Goal: Task Accomplishment & Management: Use online tool/utility

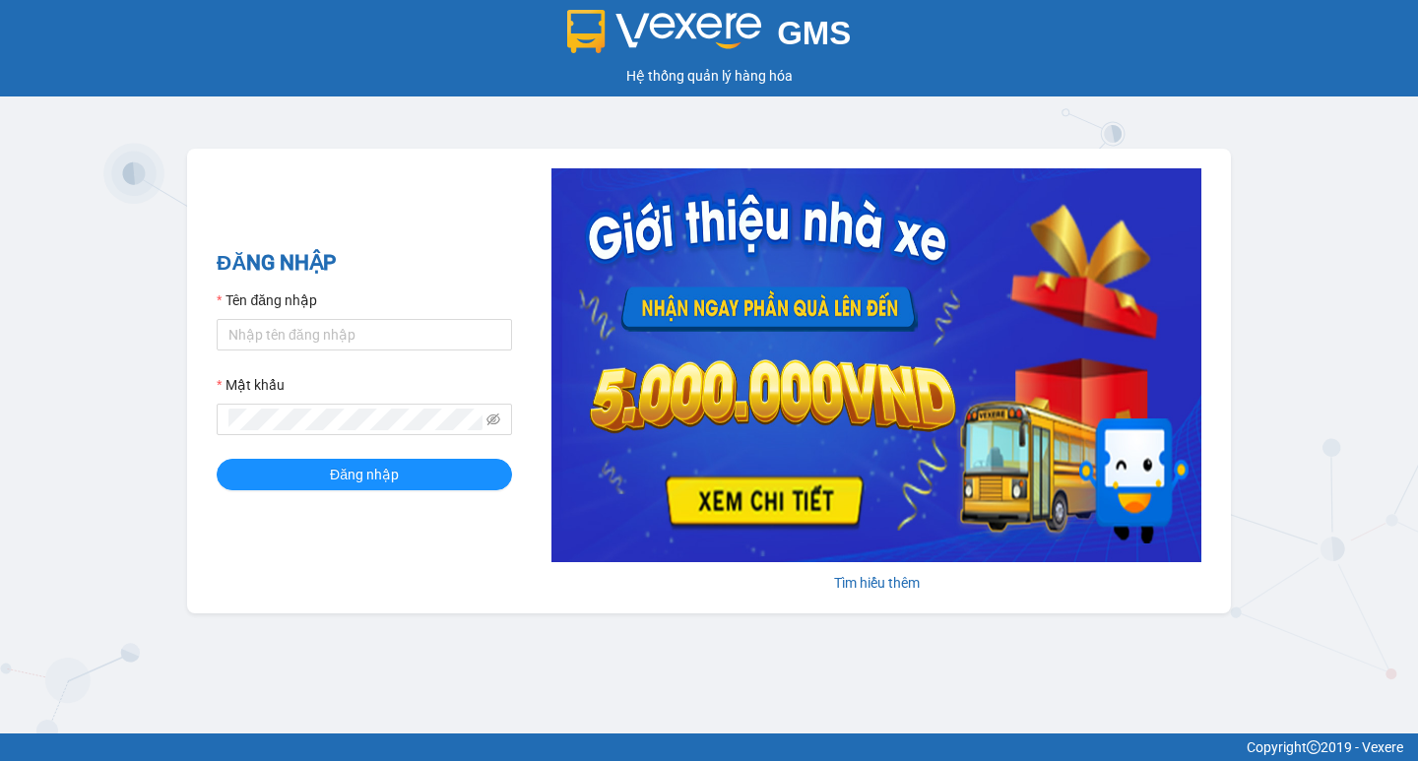
click at [1375, 637] on div "GMS Hệ thống quản lý hàng hóa ĐĂNG NHẬP Tên đăng nhập Mật khẩu Đăng nhập Tìm hi…" at bounding box center [709, 367] width 1418 height 734
click at [422, 342] on input "Tên đăng nhập" at bounding box center [364, 335] width 295 height 32
type input "thuoctv.kimhoang"
click at [384, 466] on span "Đăng nhập" at bounding box center [364, 475] width 69 height 22
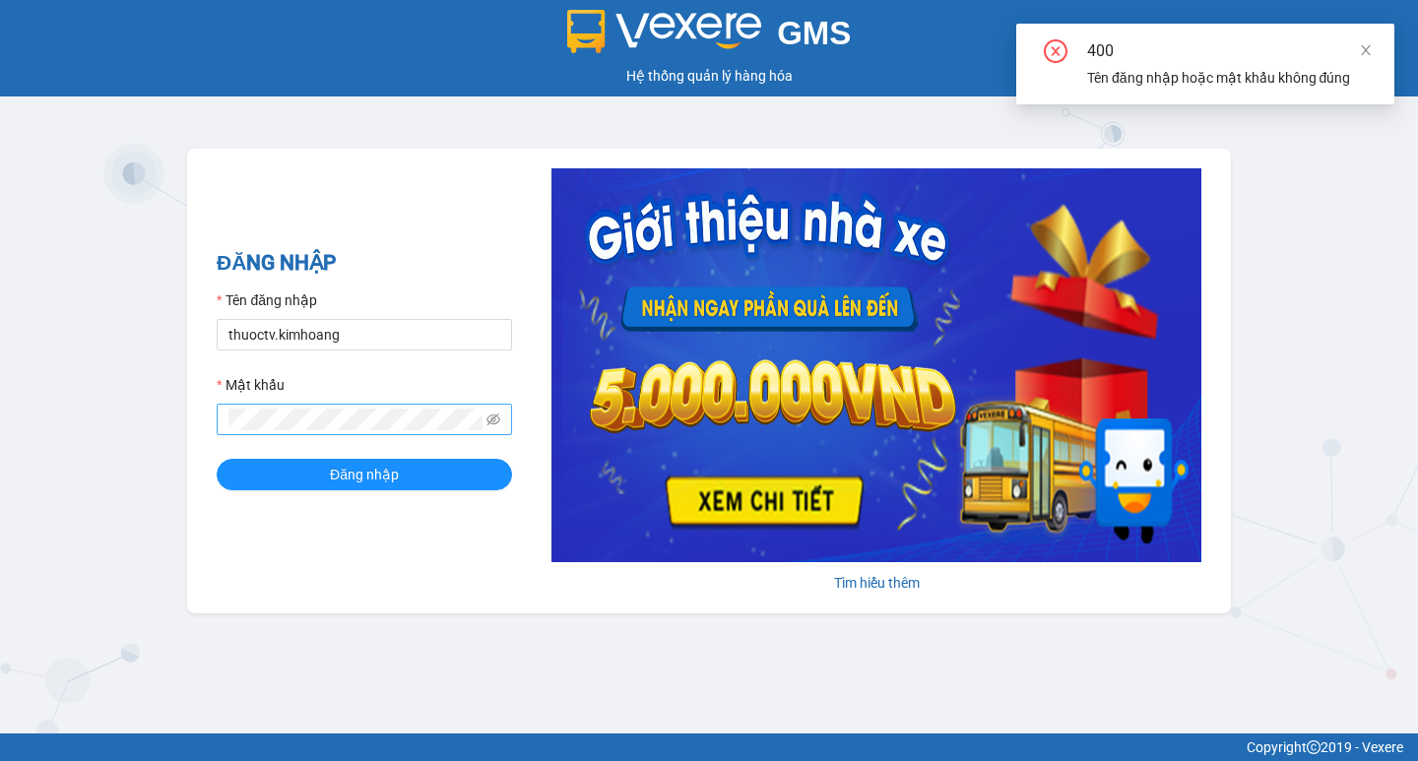
click at [510, 407] on span at bounding box center [364, 420] width 295 height 32
click at [487, 414] on icon "eye-invisible" at bounding box center [494, 420] width 14 height 14
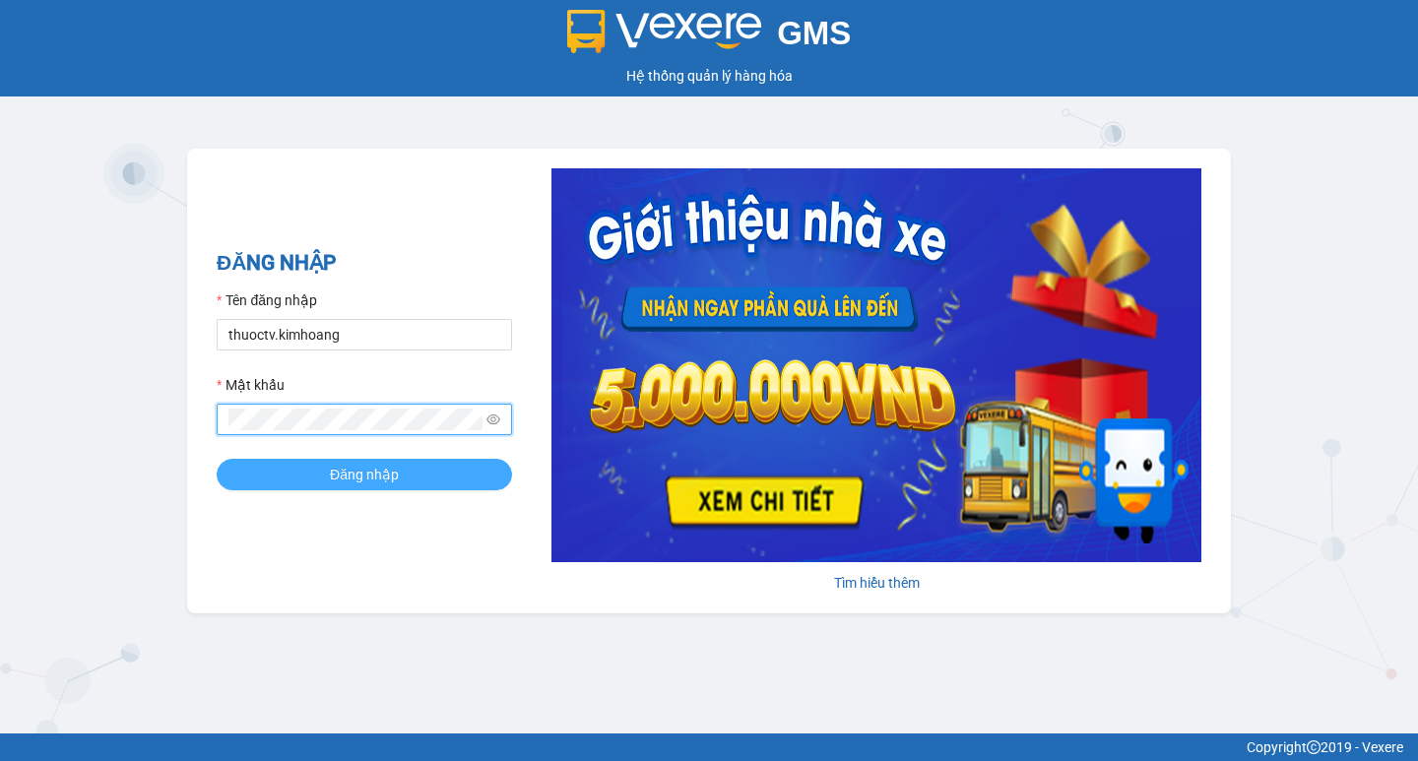
click at [355, 472] on span "Đăng nhập" at bounding box center [364, 475] width 69 height 22
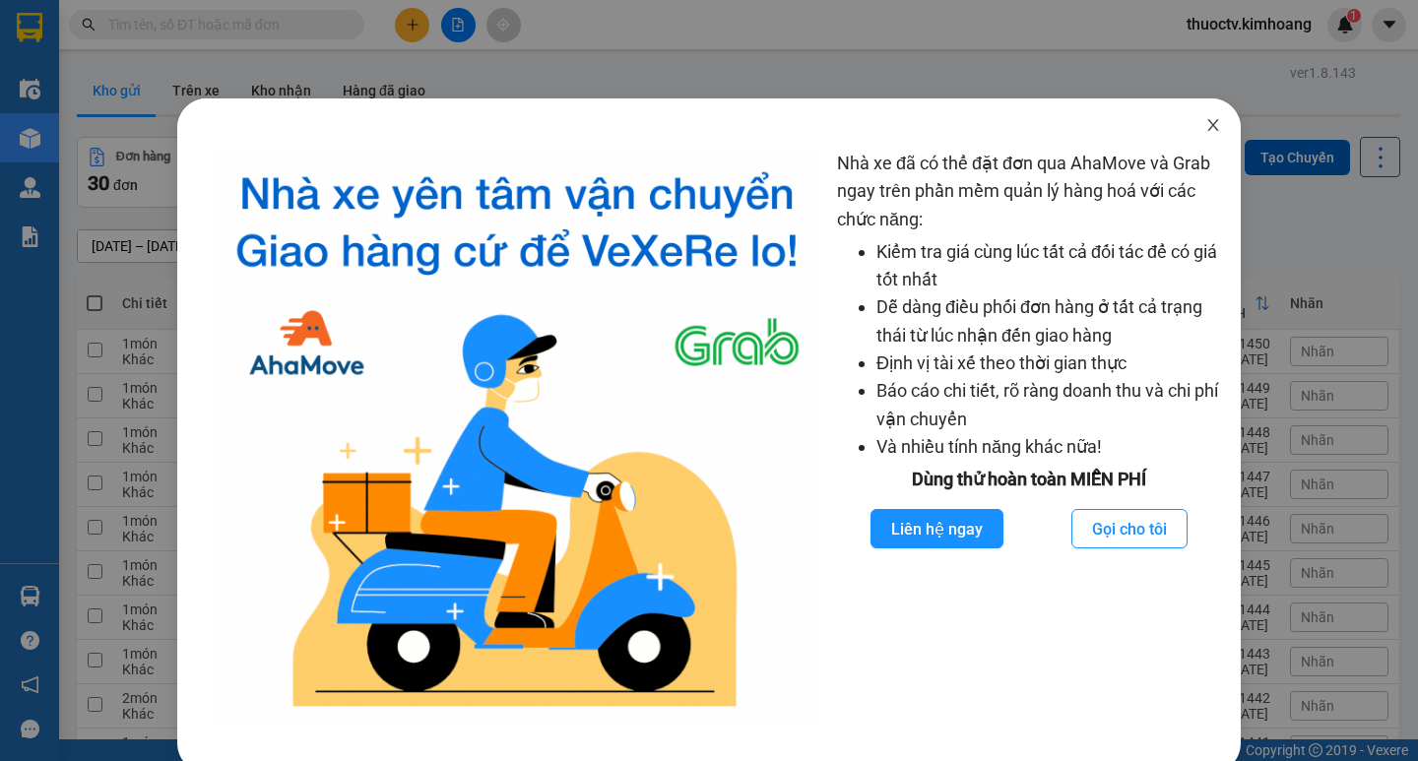
click at [1207, 126] on icon "close" at bounding box center [1212, 125] width 11 height 12
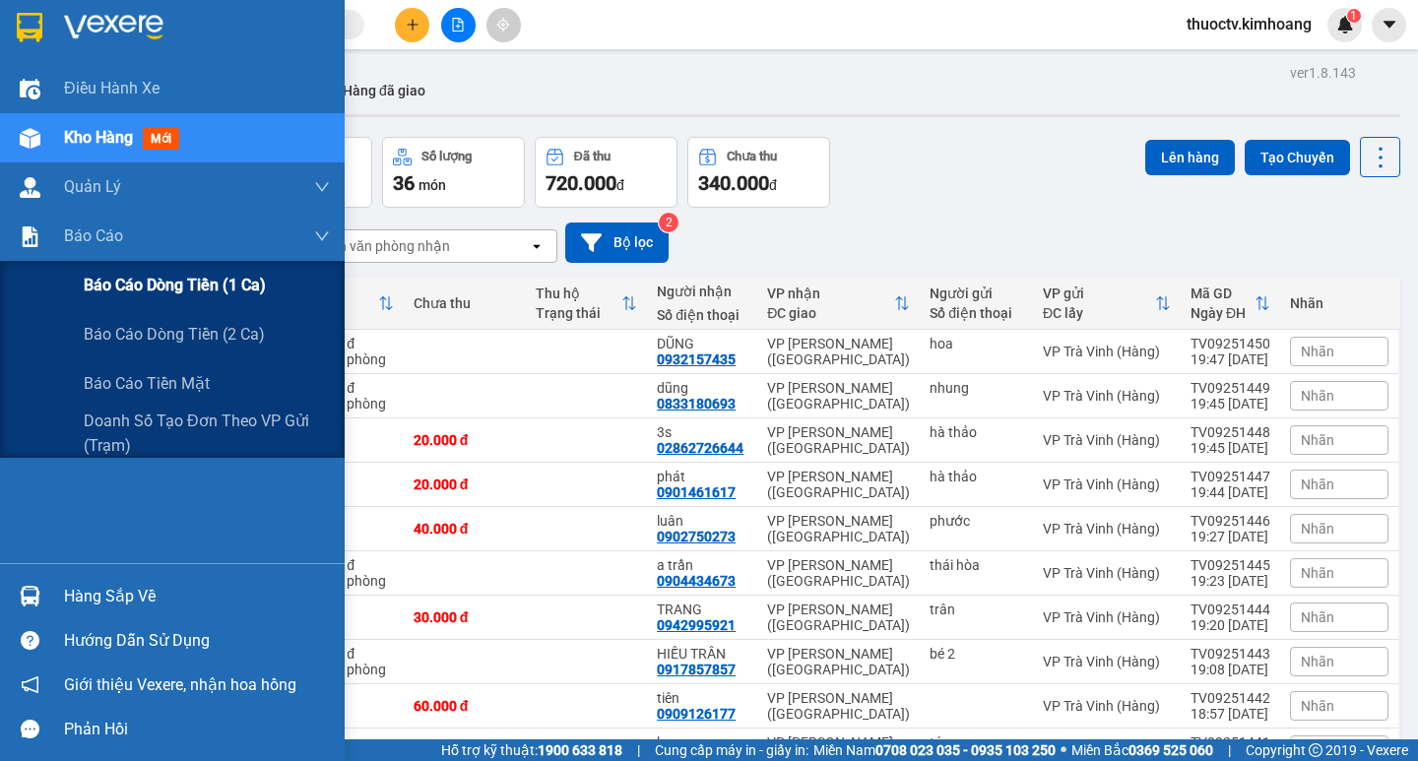
drag, startPoint x: 163, startPoint y: 282, endPoint x: 332, endPoint y: 273, distance: 168.6
click at [164, 282] on span "Báo cáo dòng tiền (1 ca)" at bounding box center [175, 285] width 182 height 25
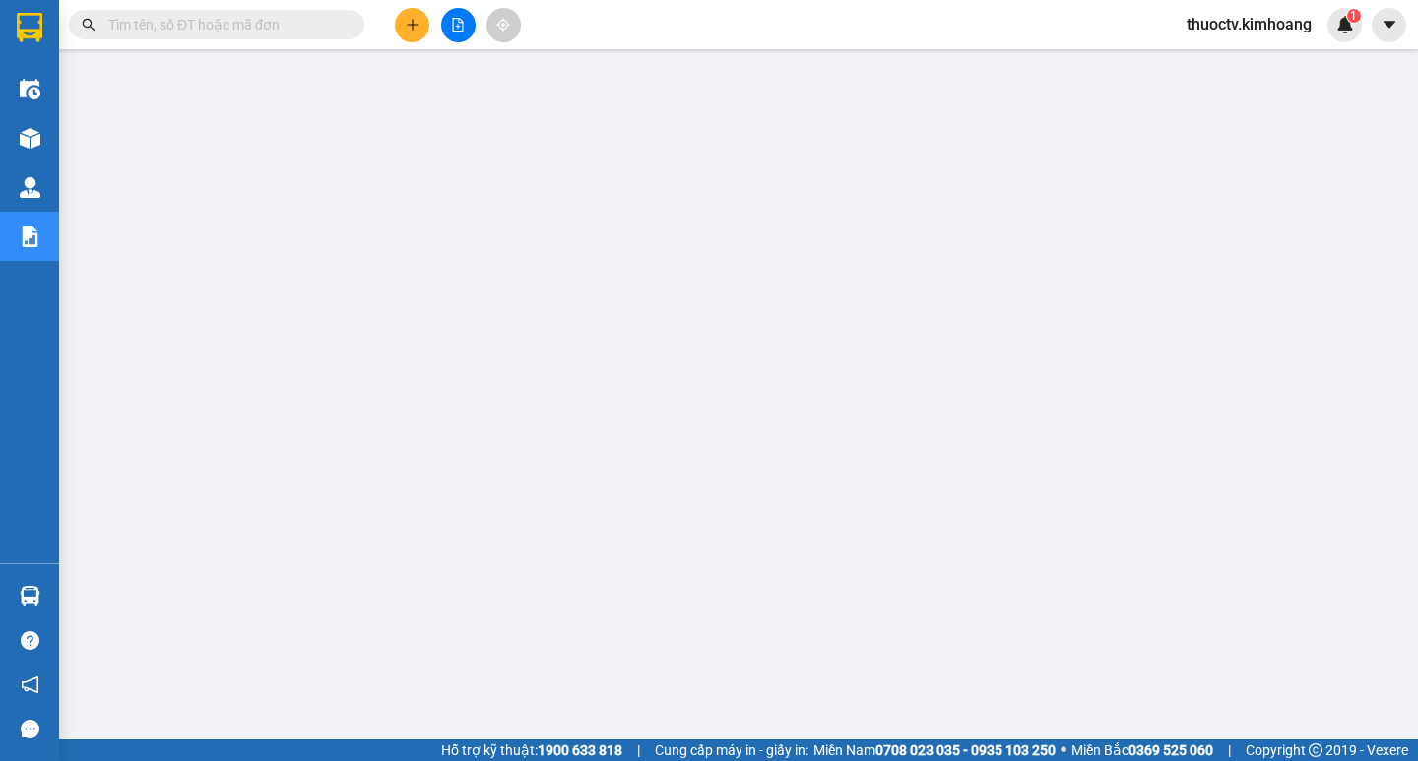
click at [171, 25] on input "text" at bounding box center [224, 25] width 232 height 22
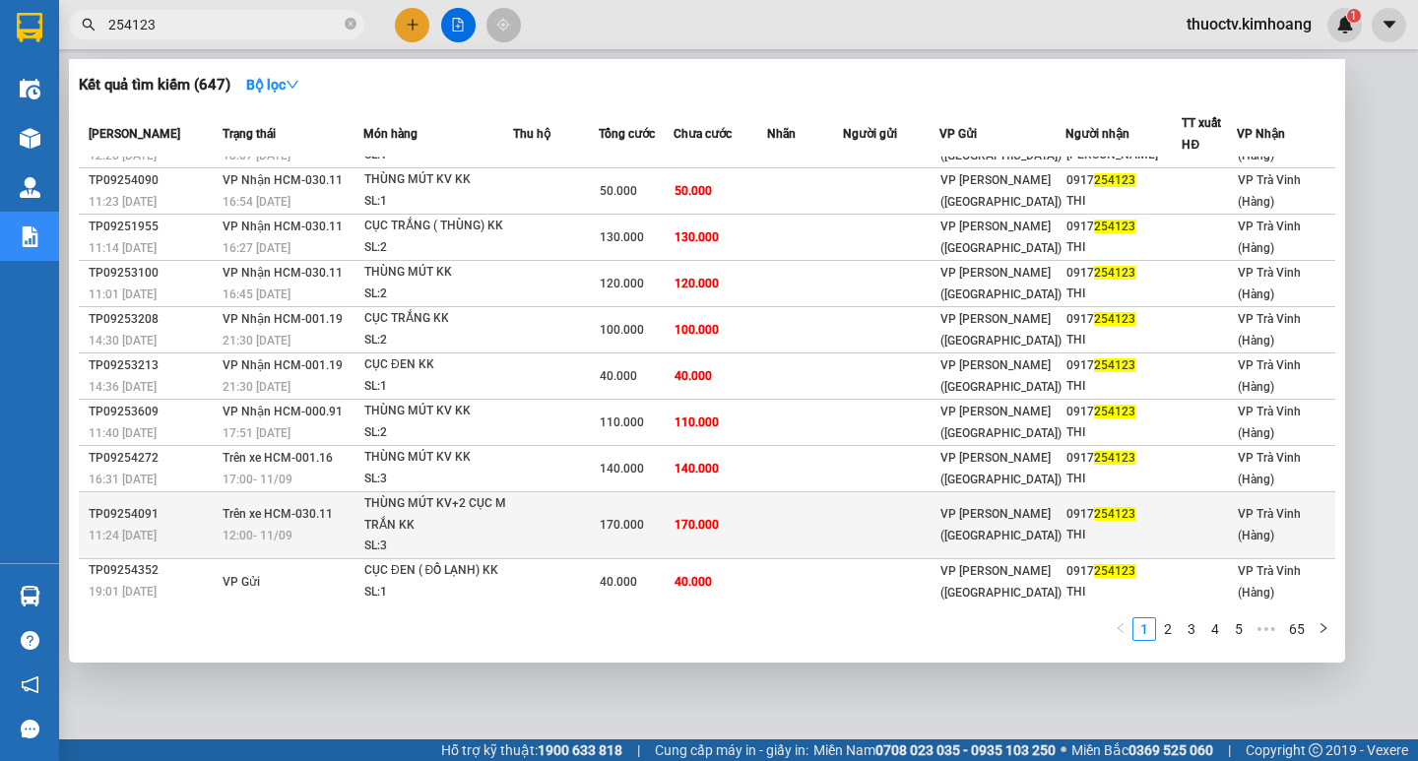
scroll to position [55, 0]
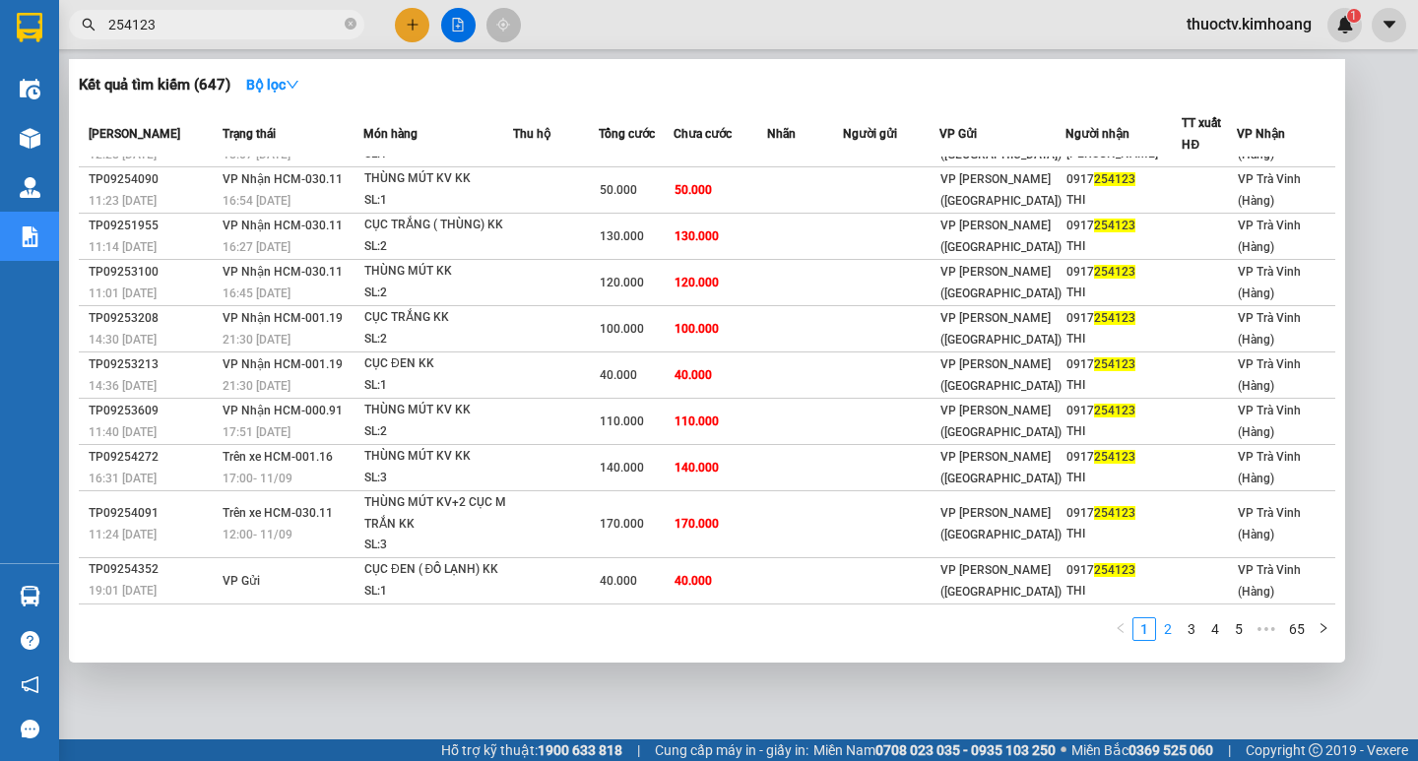
click at [1171, 628] on link "2" at bounding box center [1168, 629] width 22 height 22
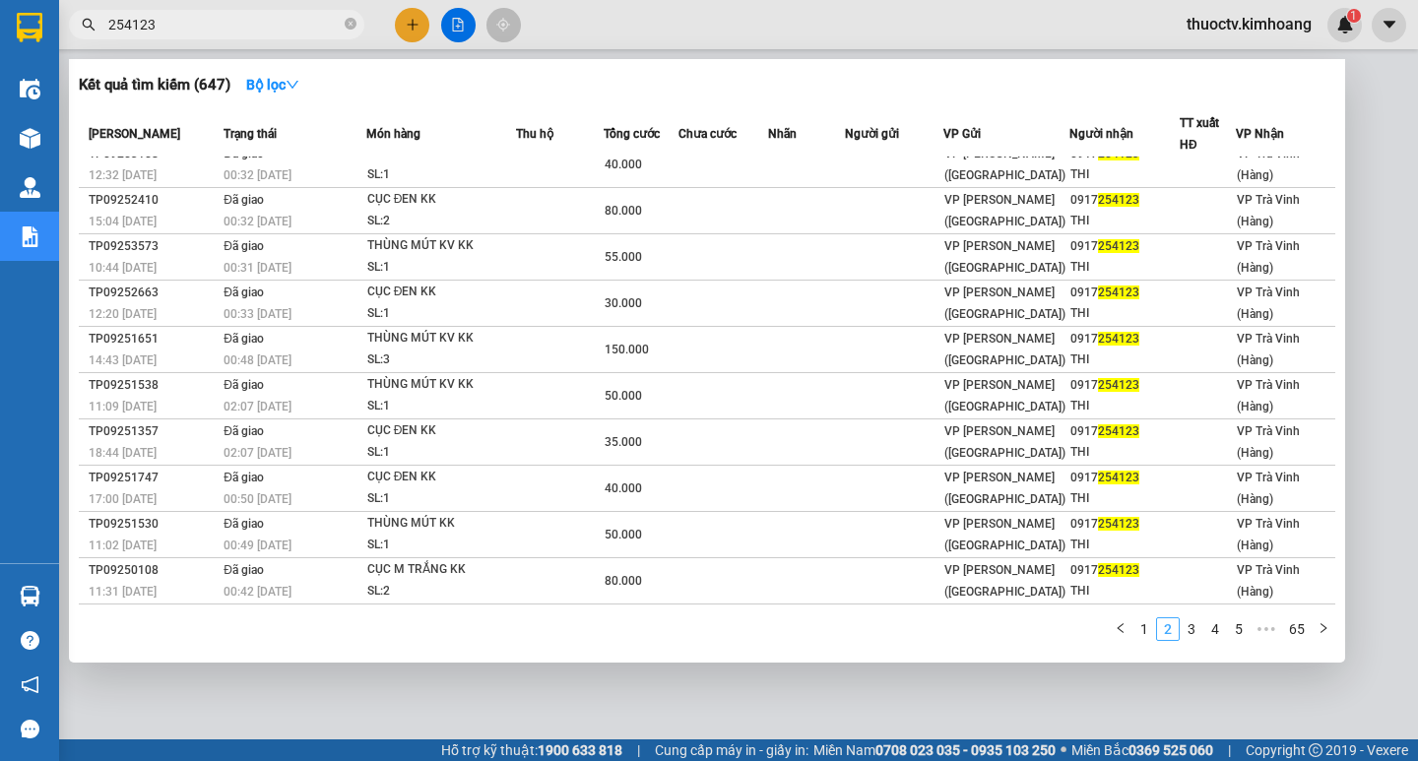
scroll to position [16, 0]
click at [1144, 626] on link "1" at bounding box center [1145, 629] width 22 height 22
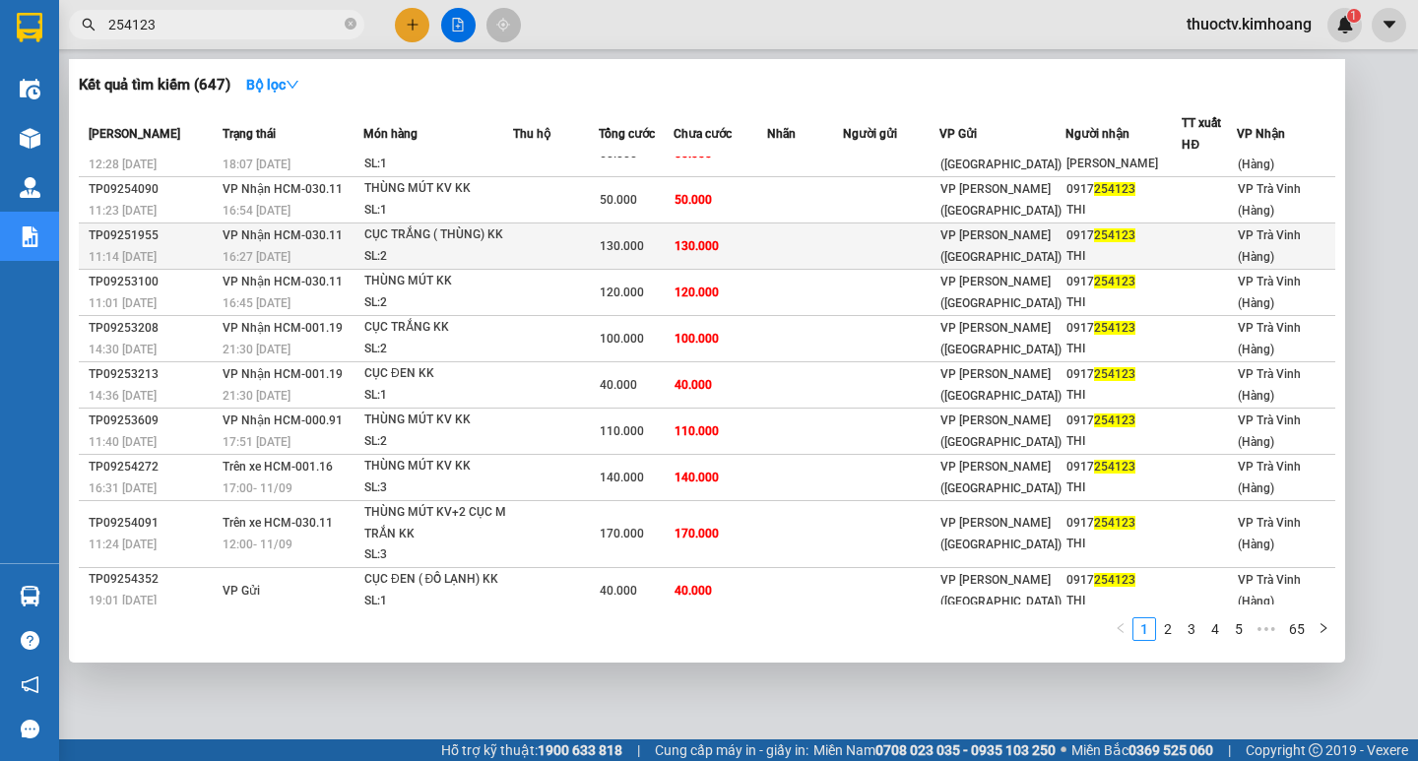
scroll to position [0, 0]
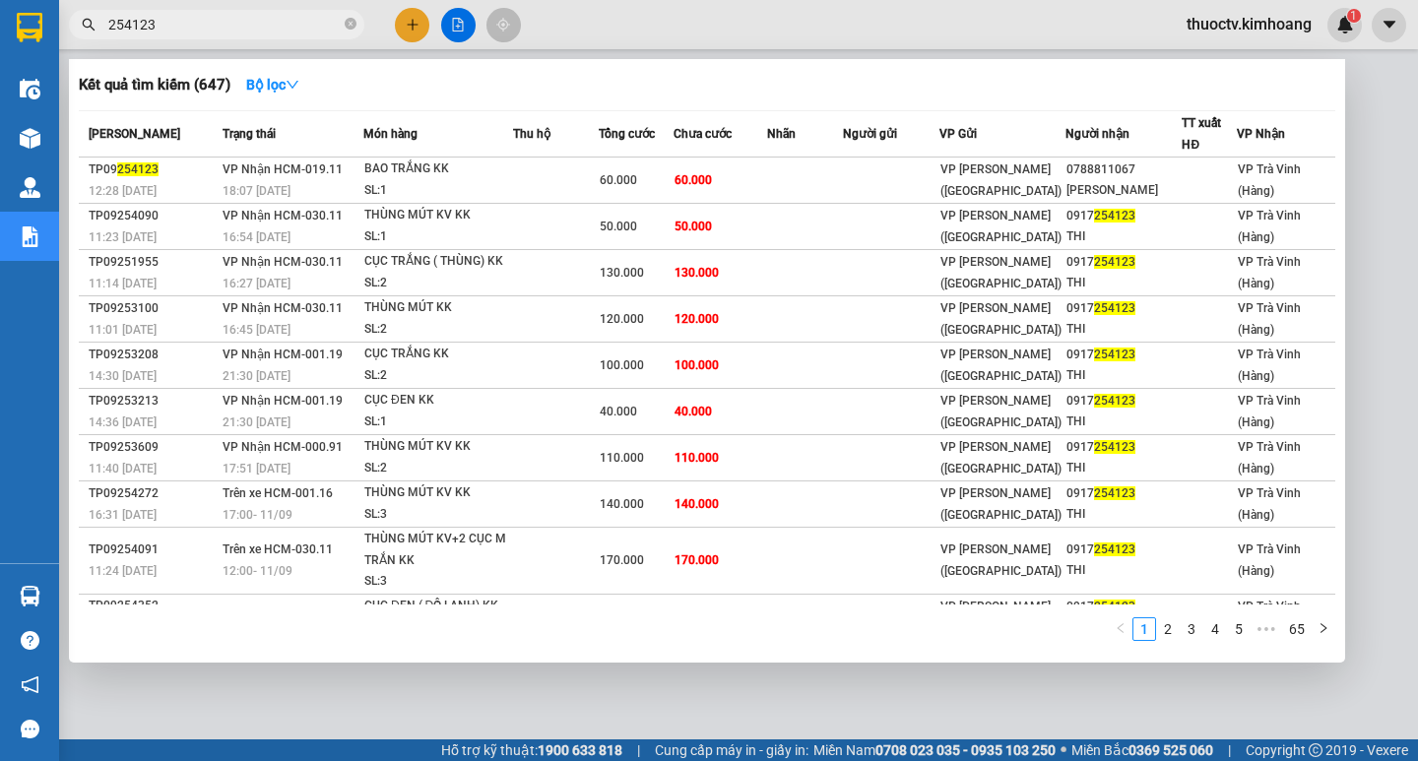
click at [157, 33] on input "254123" at bounding box center [224, 25] width 232 height 22
click at [156, 33] on input "254123" at bounding box center [224, 25] width 232 height 22
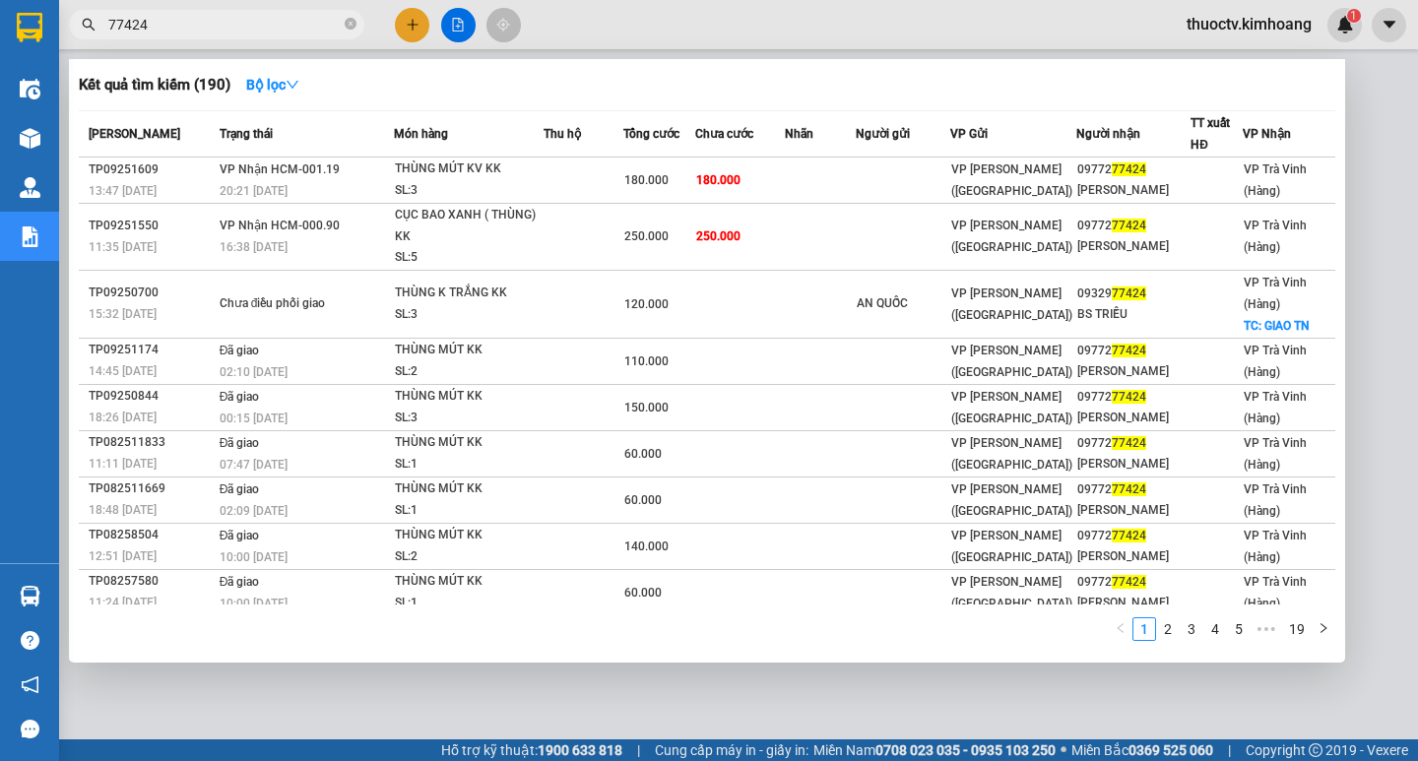
click at [153, 26] on input "77424" at bounding box center [224, 25] width 232 height 22
click at [155, 26] on input "77424" at bounding box center [224, 25] width 232 height 22
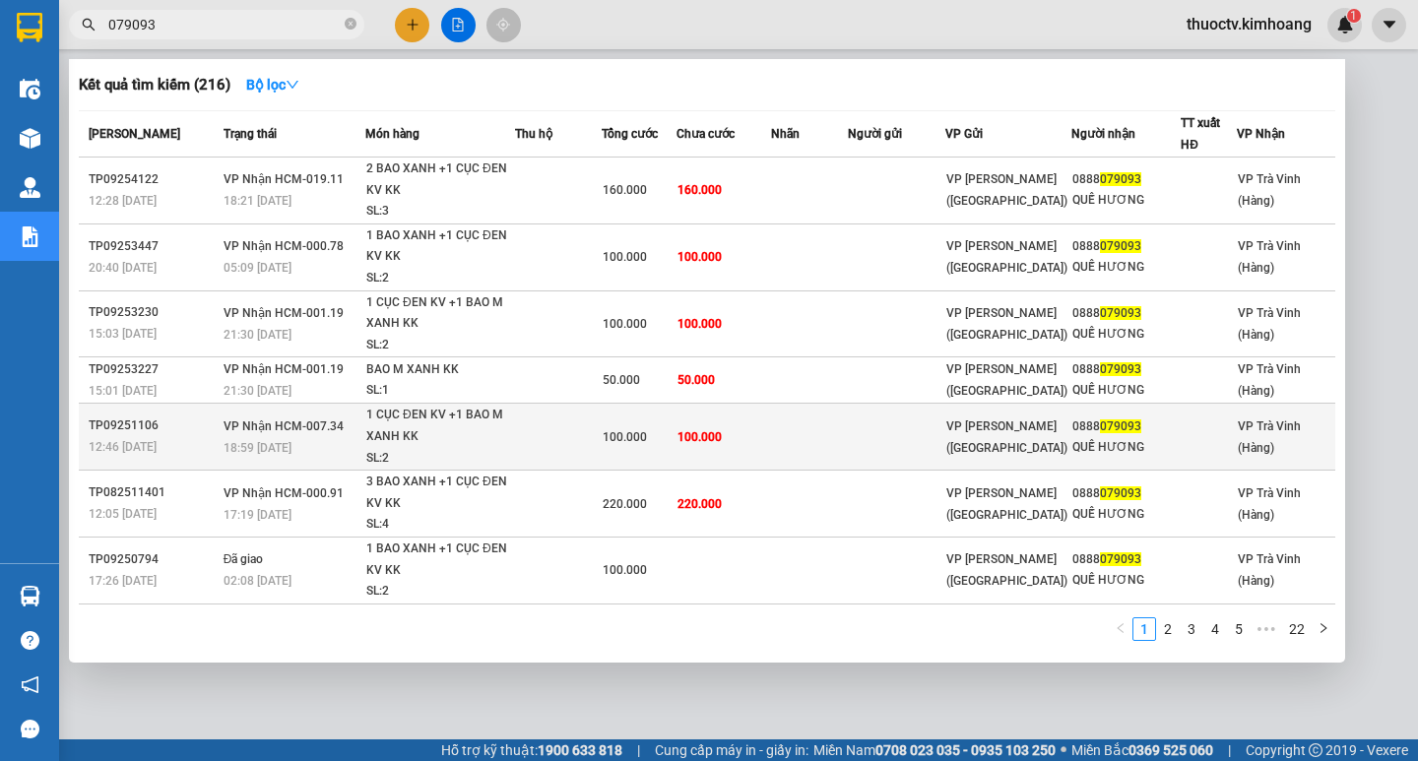
type input "079093"
click at [861, 462] on td at bounding box center [896, 437] width 97 height 67
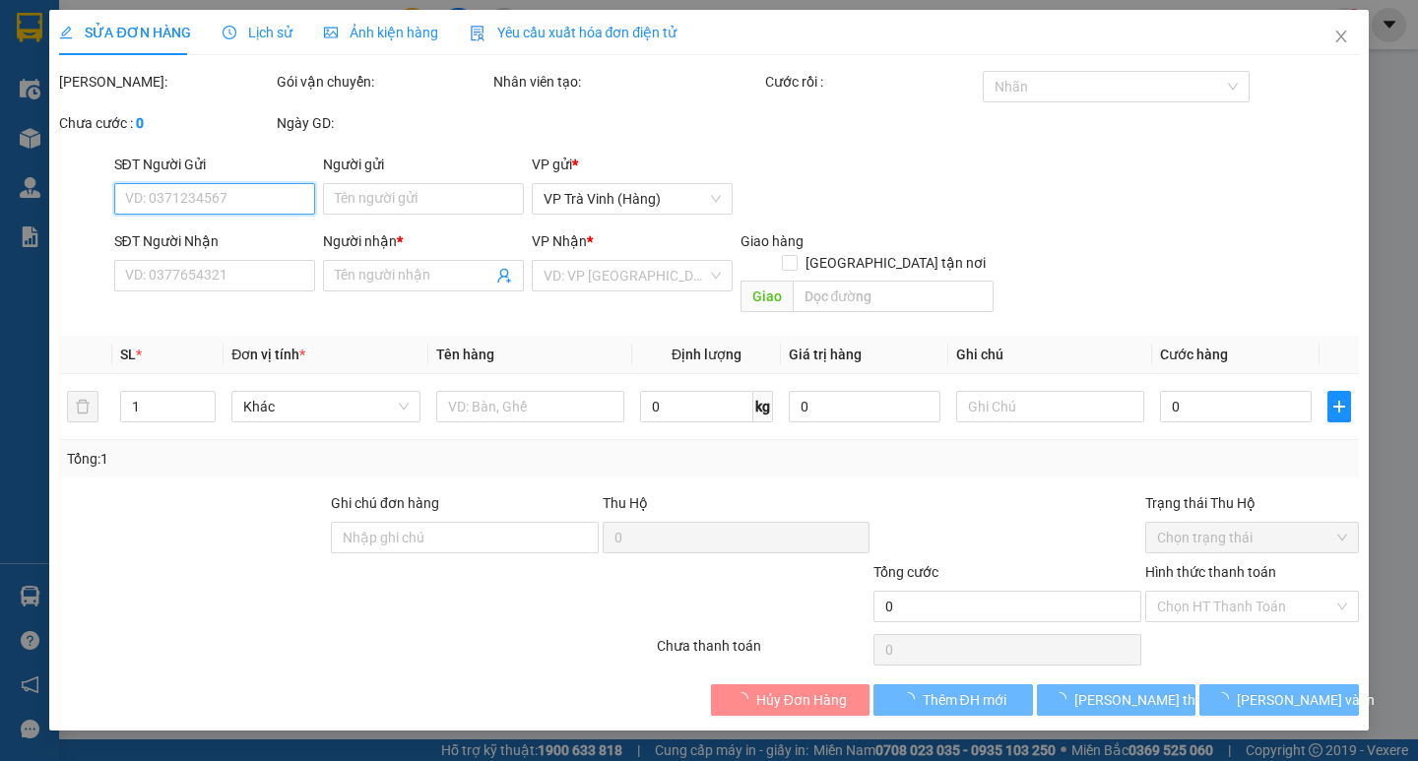
type input "0888079093"
type input "QUẾ HƯƠNG"
type input "100.000"
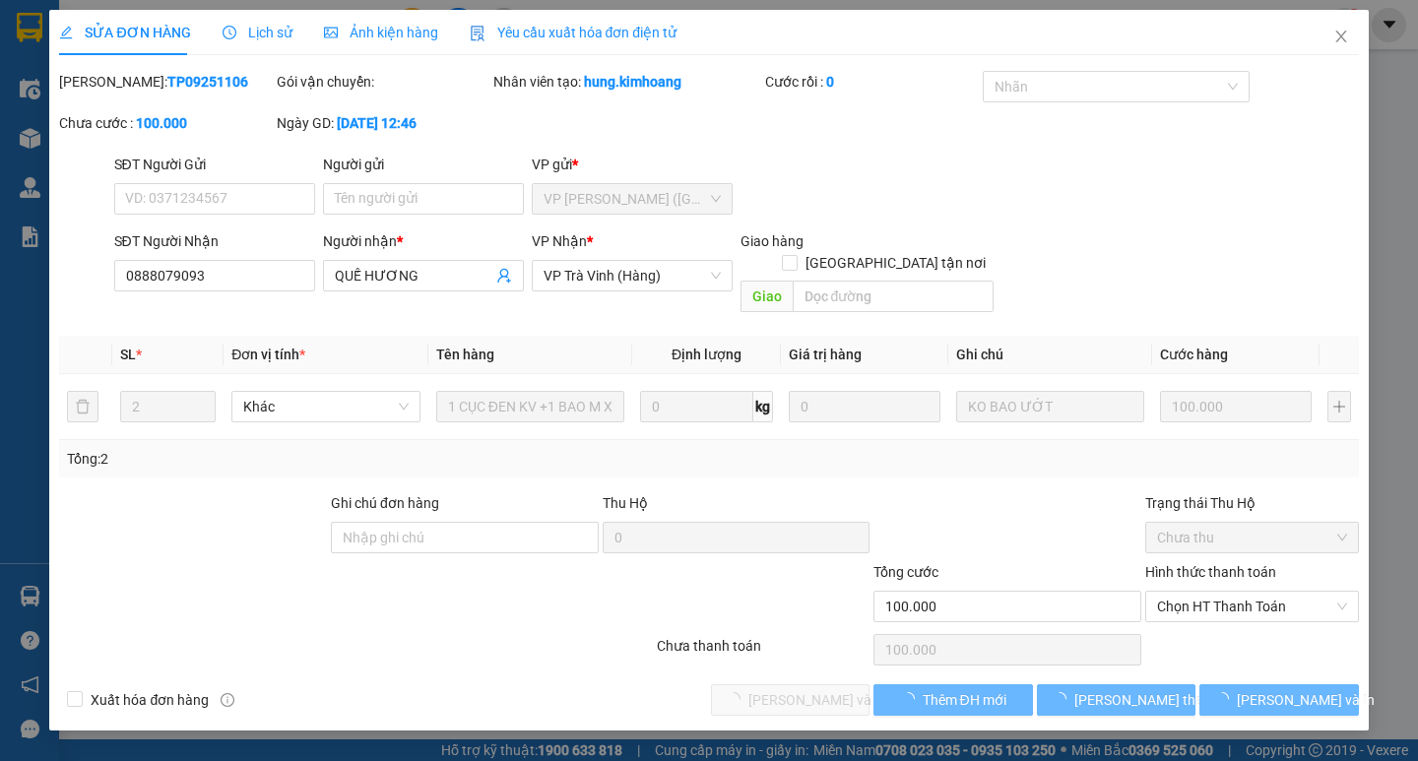
drag, startPoint x: 847, startPoint y: 472, endPoint x: 1274, endPoint y: 243, distance: 484.7
click at [1274, 243] on div "SĐT Người Nhận 0888079093 Người nhận * QUẾ HƯƠNG VP Nhận * VP Trà Vinh (Hàng) G…" at bounding box center [736, 275] width 1253 height 91
